Goal: Task Accomplishment & Management: Manage account settings

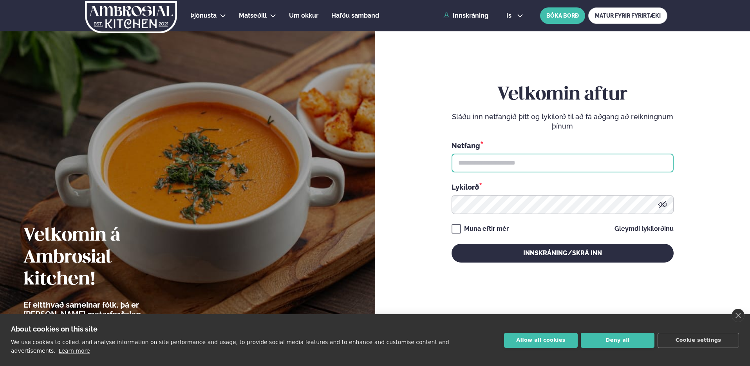
click at [517, 164] on input "text" at bounding box center [562, 162] width 222 height 19
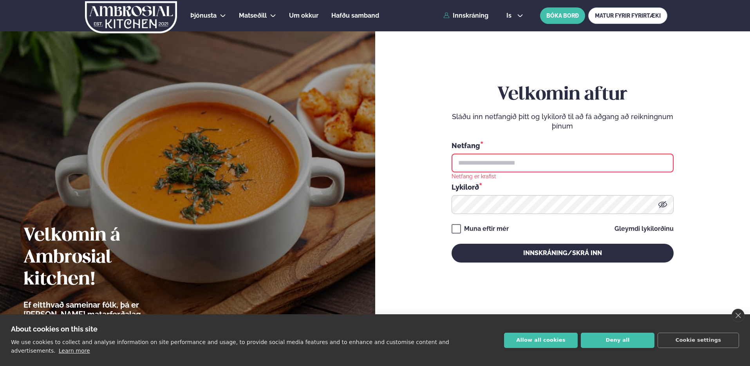
click at [520, 164] on input "text" at bounding box center [562, 162] width 222 height 19
type input "**********"
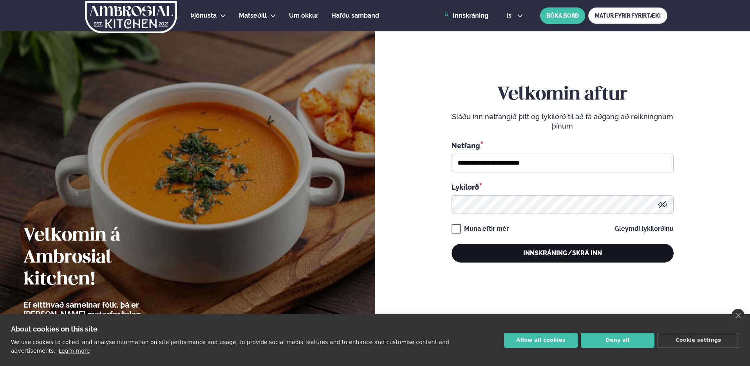
click at [559, 252] on button "Innskráning/Skrá inn" at bounding box center [562, 252] width 222 height 19
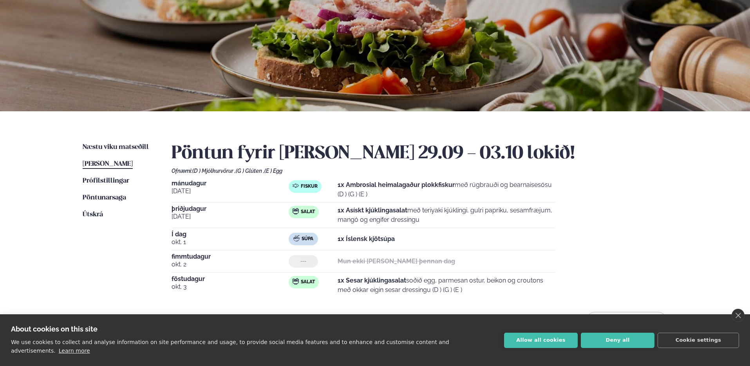
scroll to position [67, 0]
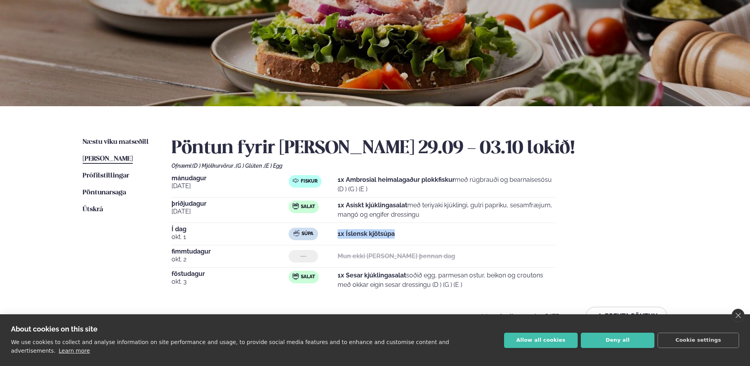
drag, startPoint x: 325, startPoint y: 233, endPoint x: 426, endPoint y: 235, distance: 100.6
click at [426, 235] on div "Súpa 1x Íslensk kjötsúpa" at bounding box center [422, 233] width 267 height 13
click at [427, 234] on div "Súpa 1x Íslensk kjötsúpa" at bounding box center [422, 233] width 267 height 13
